Goal: Use online tool/utility: Utilize a website feature to perform a specific function

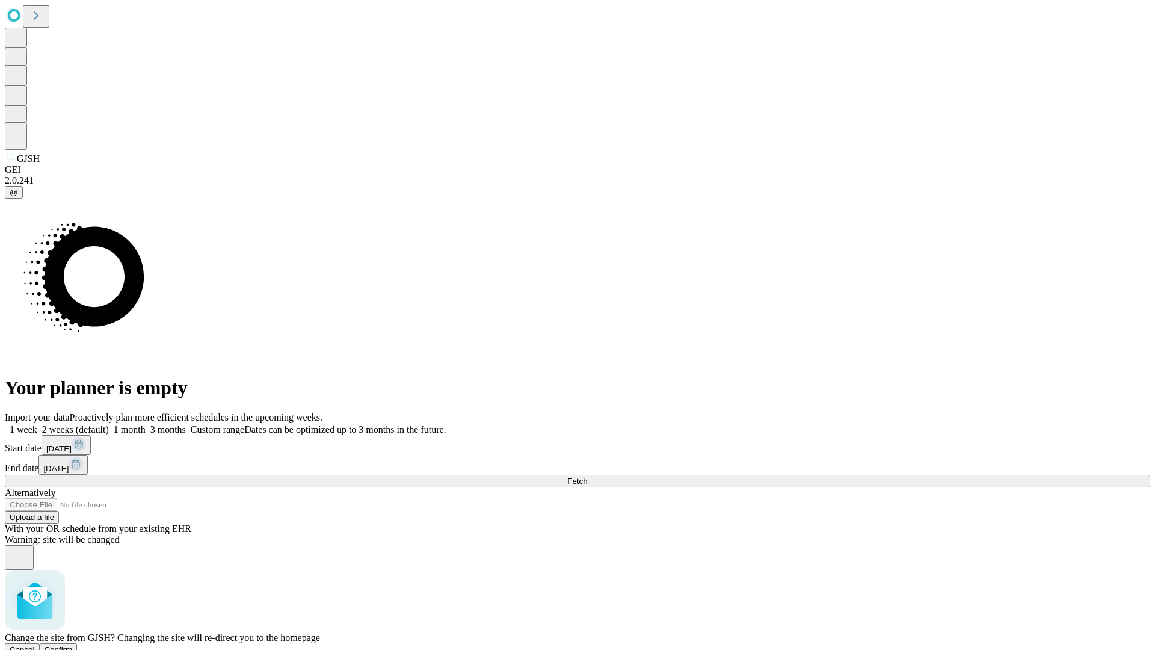
click at [73, 645] on span "Confirm" at bounding box center [59, 649] width 28 height 9
click at [109, 424] on label "2 weeks (default)" at bounding box center [73, 429] width 72 height 10
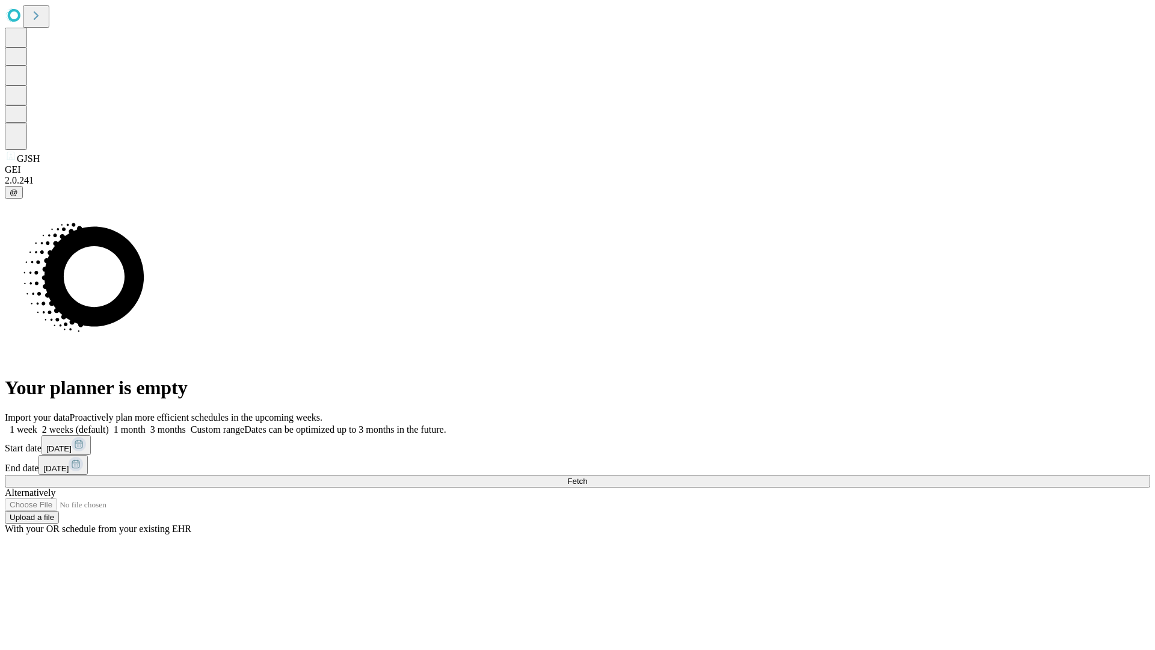
click at [587, 476] on span "Fetch" at bounding box center [577, 480] width 20 height 9
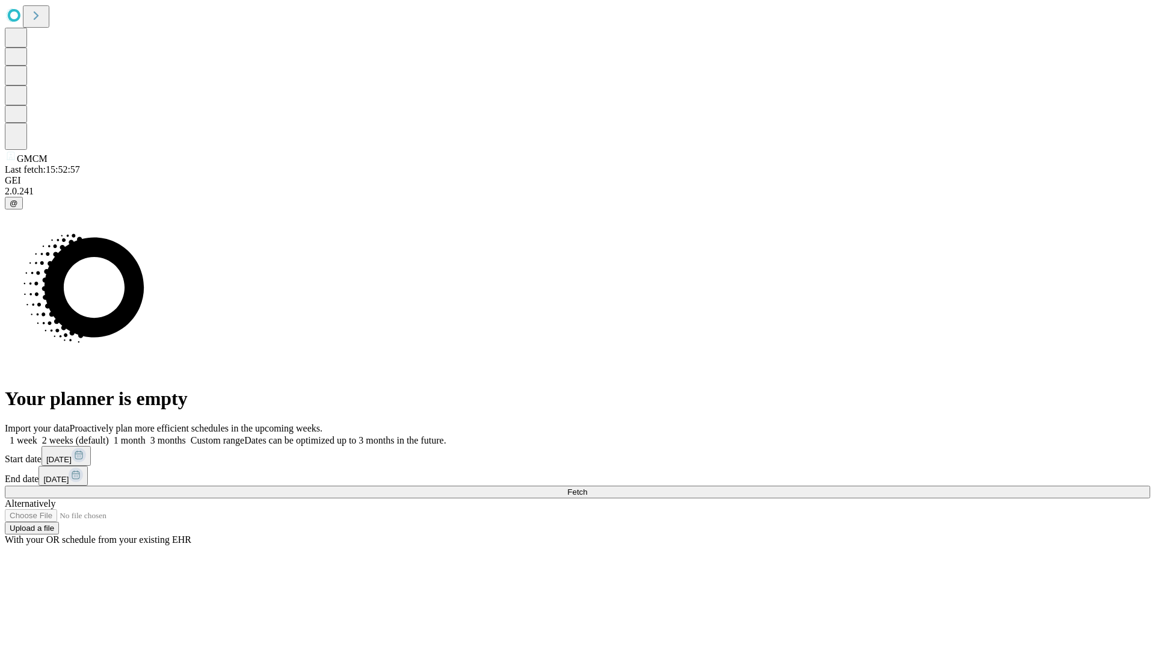
click at [109, 435] on label "2 weeks (default)" at bounding box center [73, 440] width 72 height 10
click at [587, 487] on span "Fetch" at bounding box center [577, 491] width 20 height 9
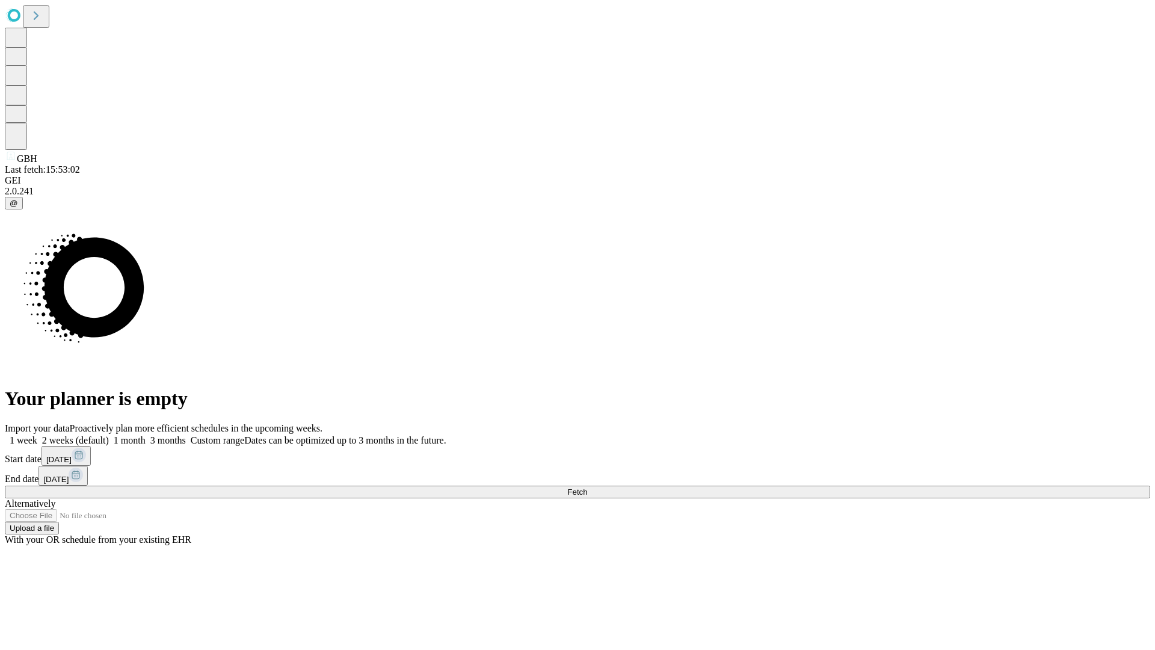
click at [587, 487] on span "Fetch" at bounding box center [577, 491] width 20 height 9
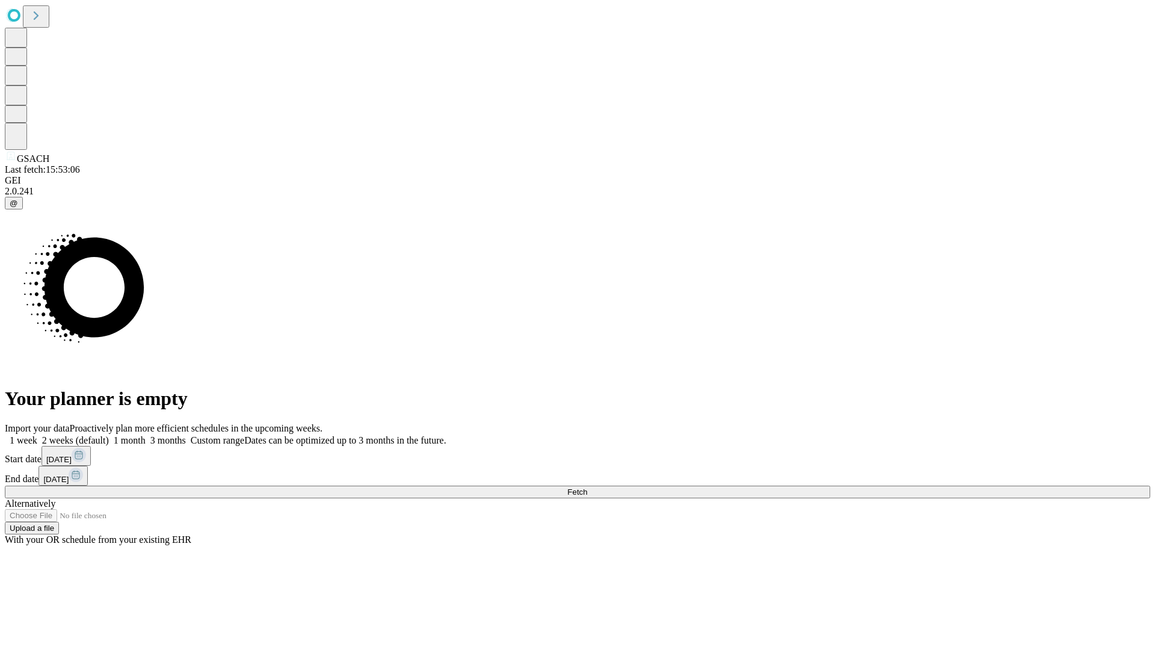
click at [587, 487] on span "Fetch" at bounding box center [577, 491] width 20 height 9
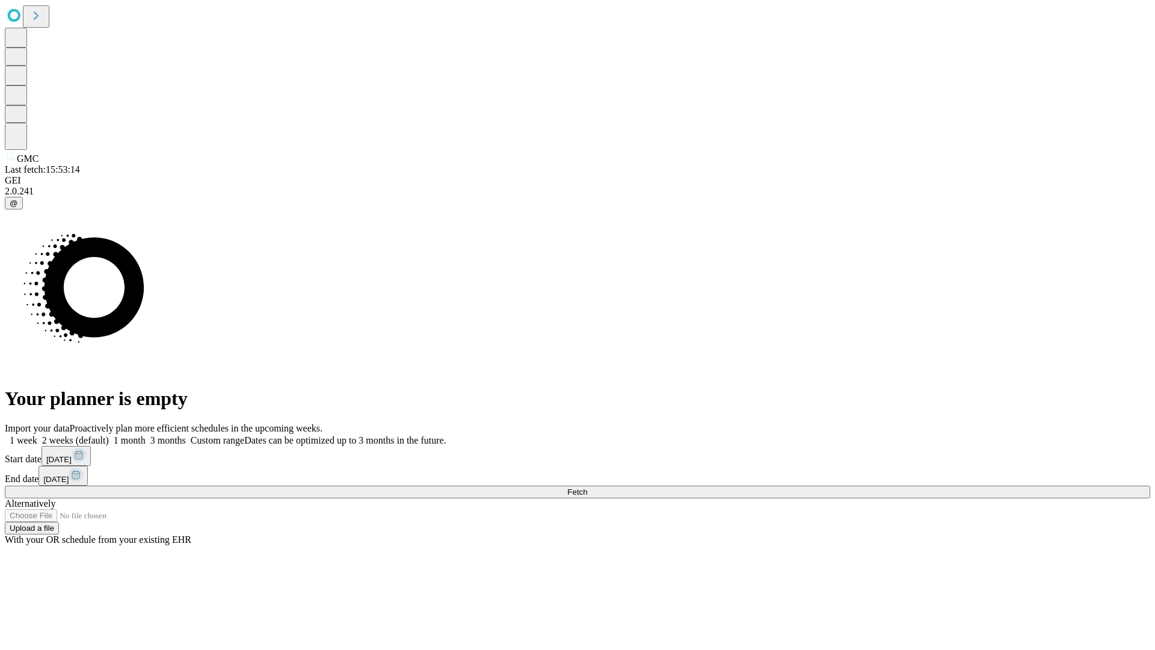
click at [587, 487] on span "Fetch" at bounding box center [577, 491] width 20 height 9
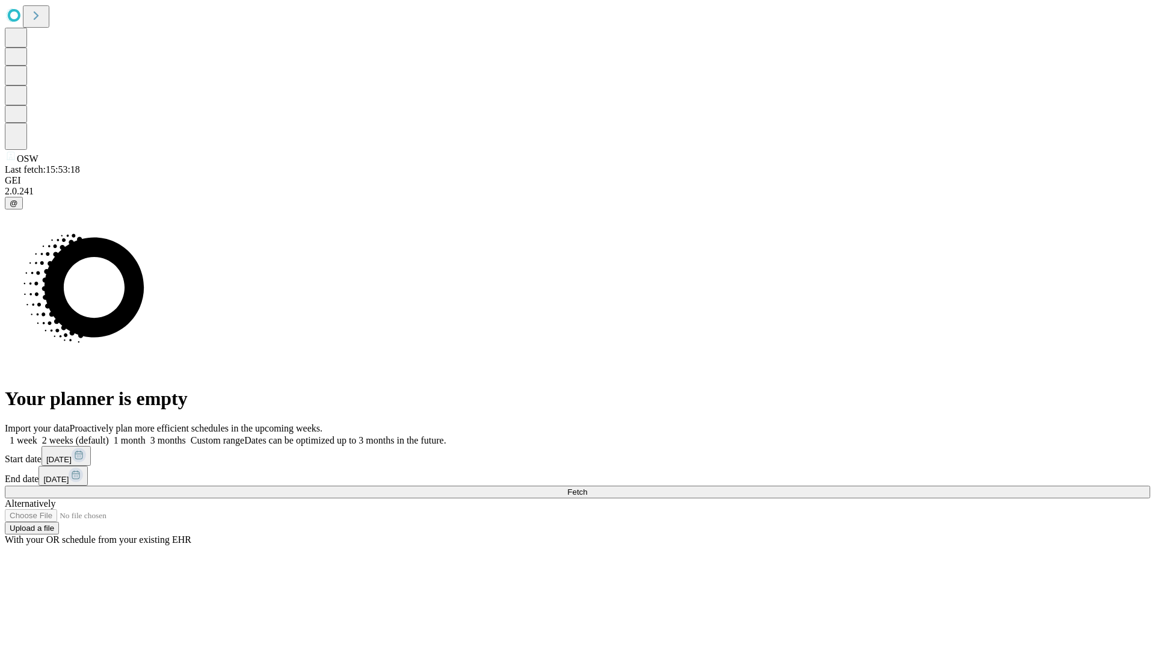
click at [109, 435] on label "2 weeks (default)" at bounding box center [73, 440] width 72 height 10
click at [587, 487] on span "Fetch" at bounding box center [577, 491] width 20 height 9
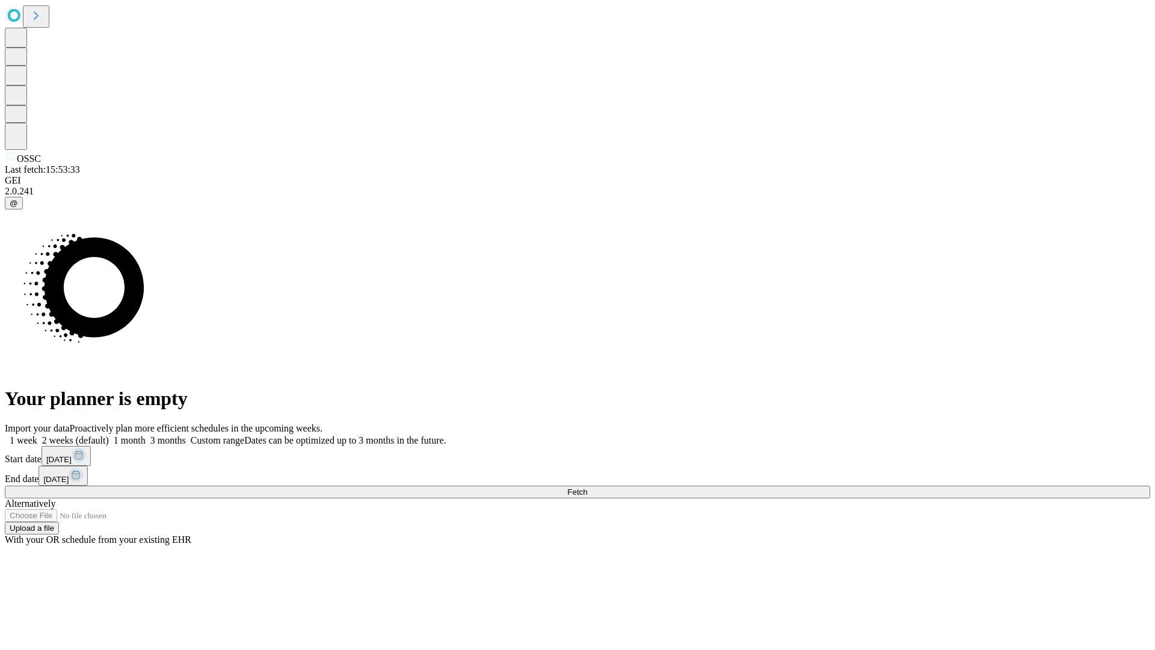
click at [109, 435] on label "2 weeks (default)" at bounding box center [73, 440] width 72 height 10
click at [587, 487] on span "Fetch" at bounding box center [577, 491] width 20 height 9
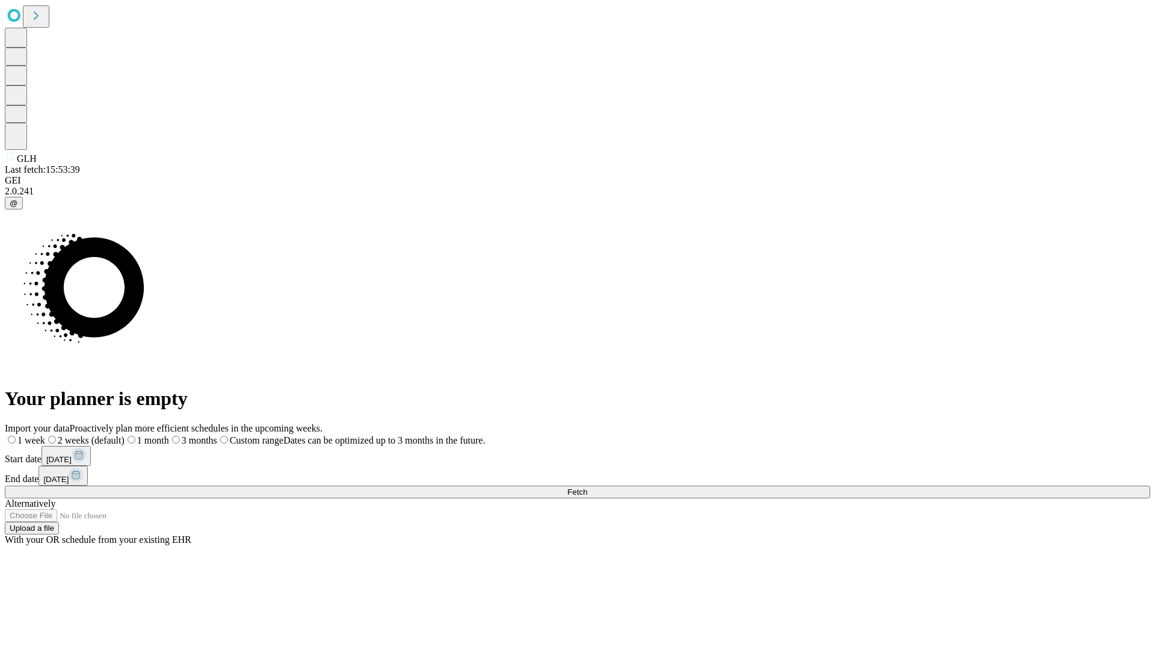
click at [124, 435] on label "2 weeks (default)" at bounding box center [84, 440] width 79 height 10
click at [587, 487] on span "Fetch" at bounding box center [577, 491] width 20 height 9
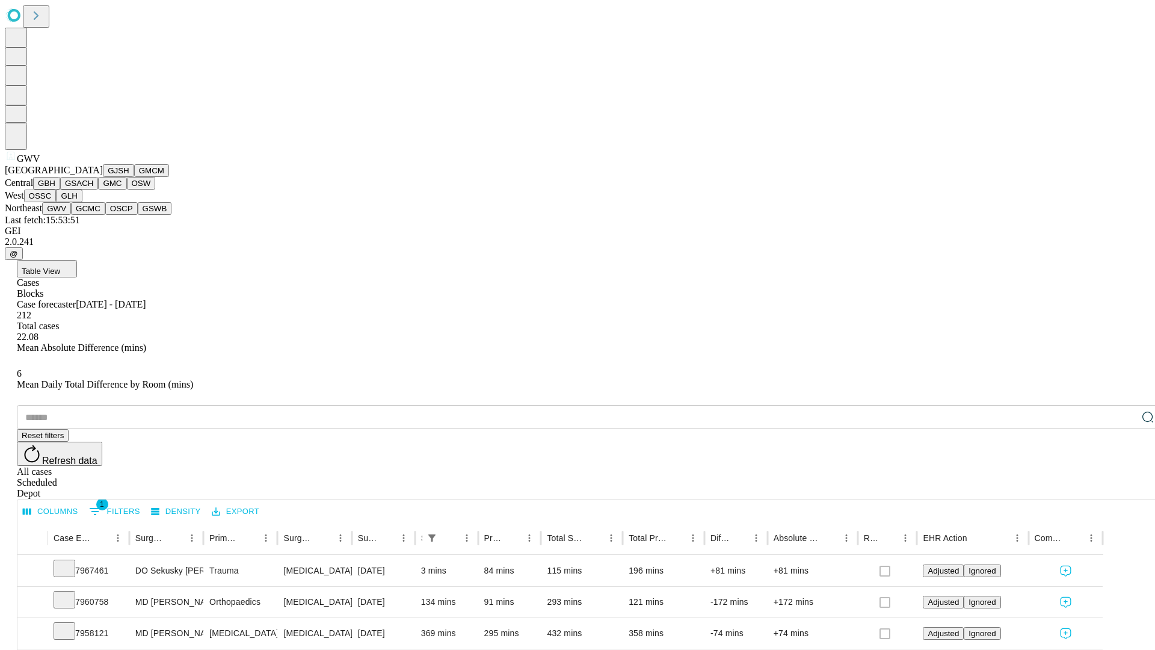
click at [93, 215] on button "GCMC" at bounding box center [88, 208] width 34 height 13
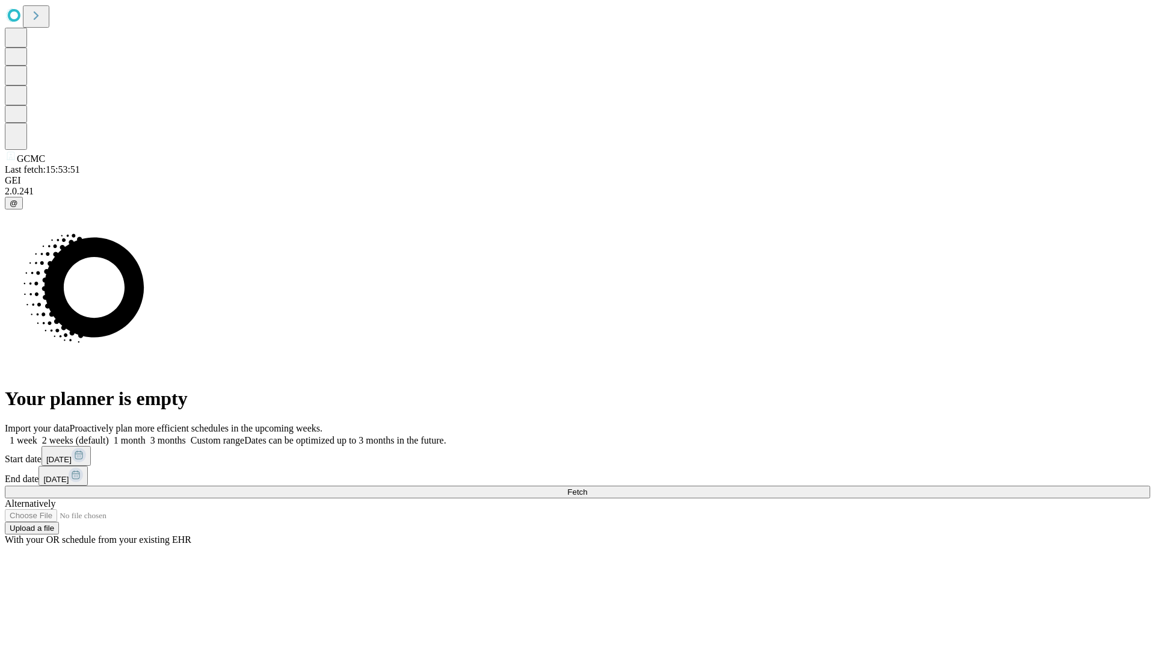
click at [109, 435] on label "2 weeks (default)" at bounding box center [73, 440] width 72 height 10
click at [587, 487] on span "Fetch" at bounding box center [577, 491] width 20 height 9
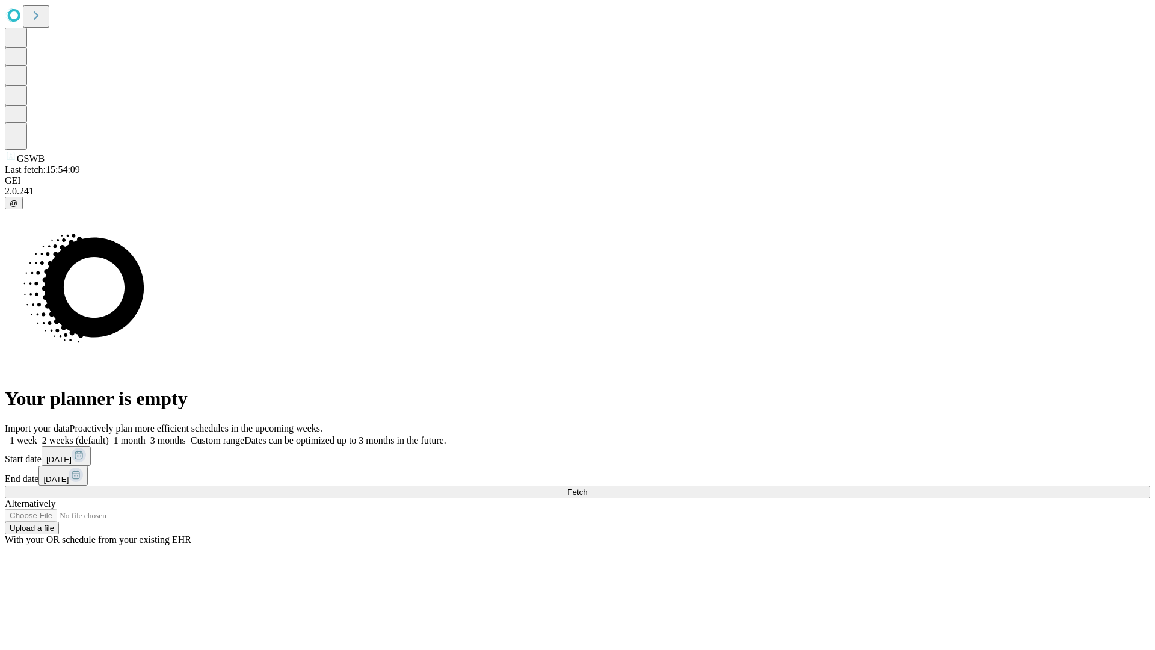
click at [109, 435] on label "2 weeks (default)" at bounding box center [73, 440] width 72 height 10
click at [587, 487] on span "Fetch" at bounding box center [577, 491] width 20 height 9
